Goal: Transaction & Acquisition: Purchase product/service

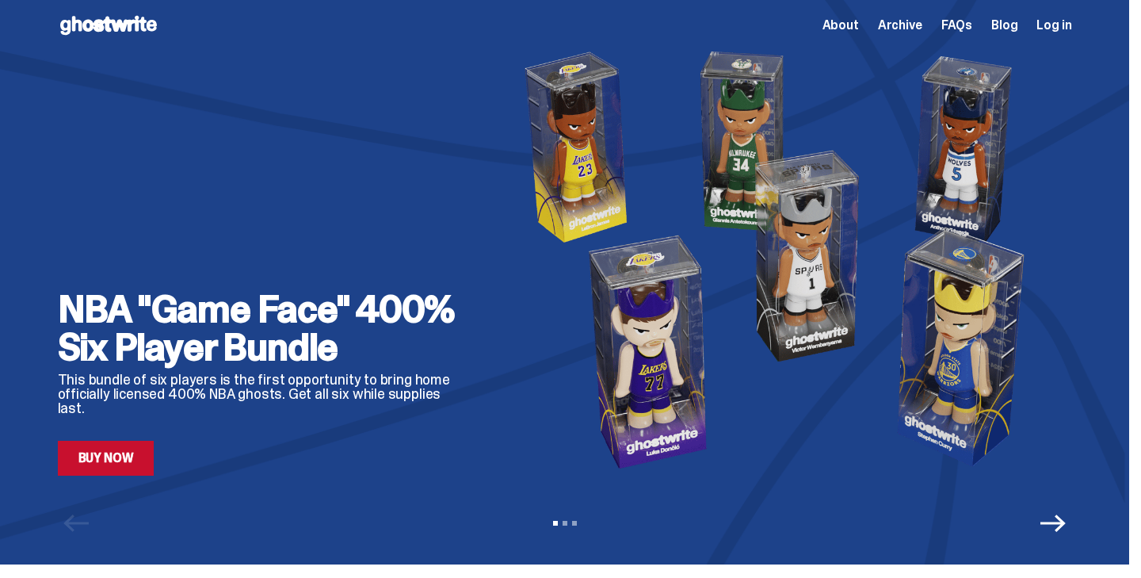
scroll to position [6, 0]
click at [1066, 533] on icon "Next" at bounding box center [1053, 522] width 25 height 25
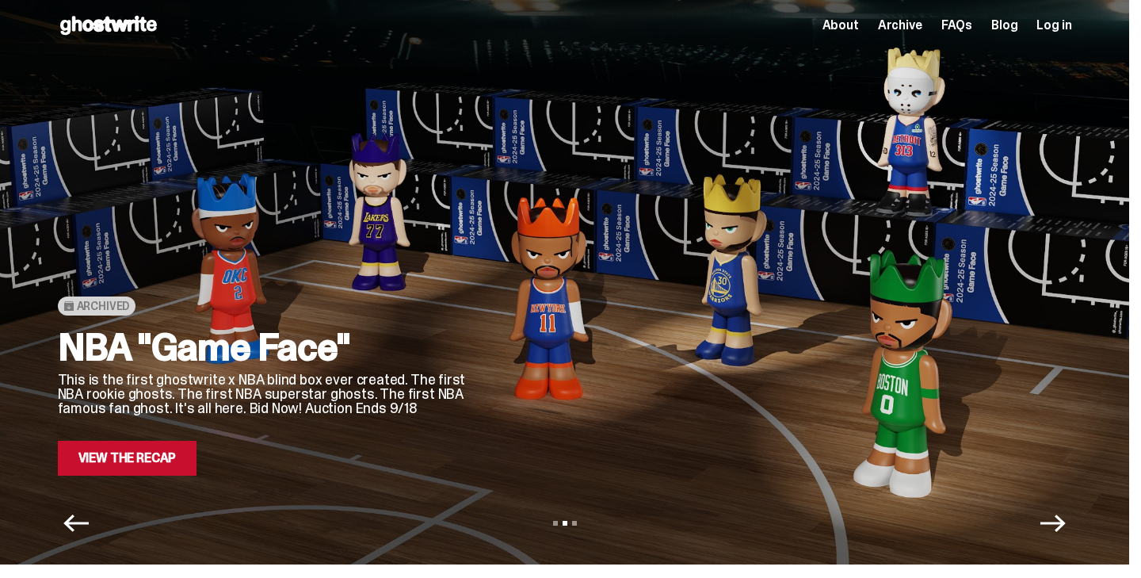
click at [1066, 533] on icon "Next" at bounding box center [1053, 522] width 25 height 25
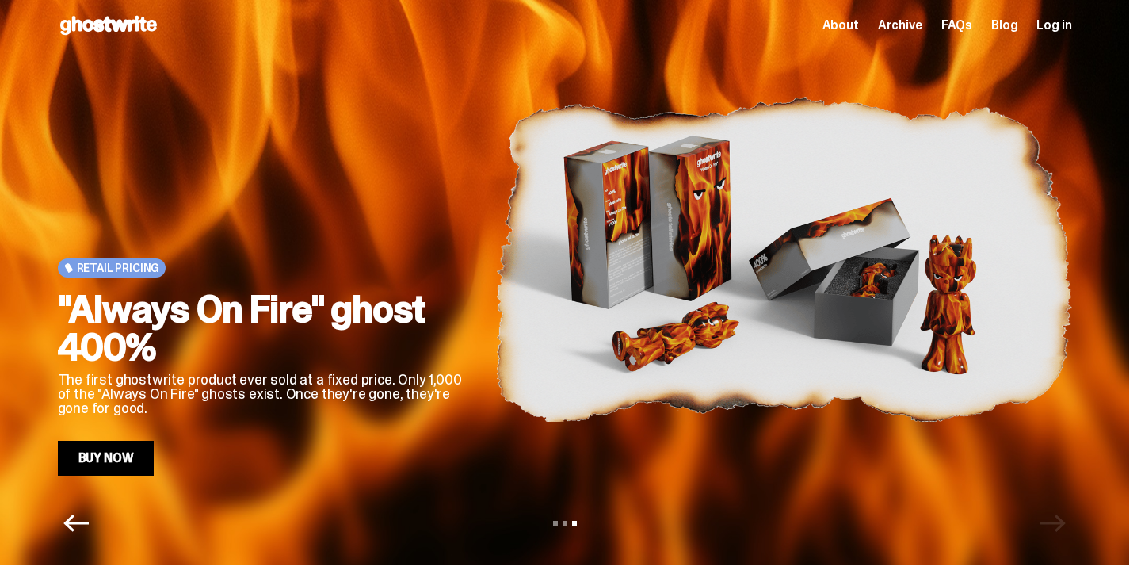
click at [113, 459] on link "Buy Now" at bounding box center [106, 458] width 97 height 35
